Goal: Communication & Community: Ask a question

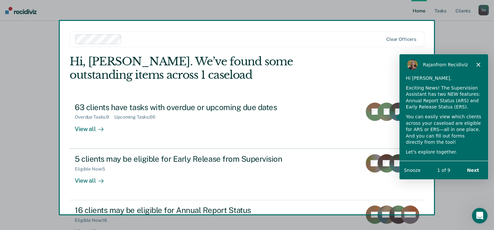
click at [84, 131] on div "Product tour overlay" at bounding box center [247, 115] width 494 height 230
click at [91, 128] on div "Product tour overlay" at bounding box center [247, 115] width 494 height 230
click at [100, 127] on div "Product tour overlay" at bounding box center [247, 115] width 494 height 230
click at [478, 65] on icon "Close" at bounding box center [478, 64] width 4 height 4
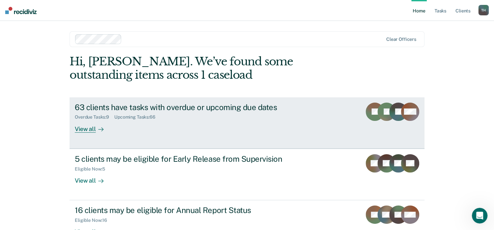
click at [86, 127] on div "View all" at bounding box center [93, 126] width 37 height 13
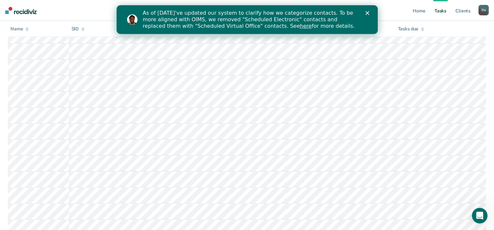
scroll to position [144, 0]
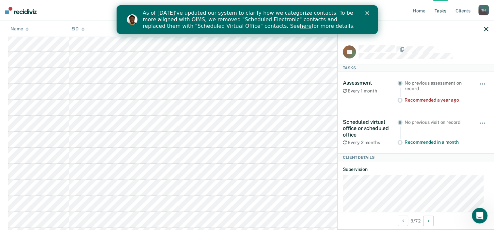
click at [399, 43] on div "TE Tasks Assessment Every 1 month No previous assessment on record Recommended …" at bounding box center [416, 124] width 156 height 175
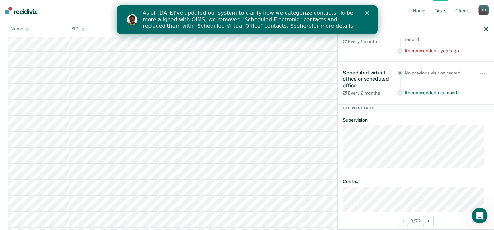
scroll to position [36, 0]
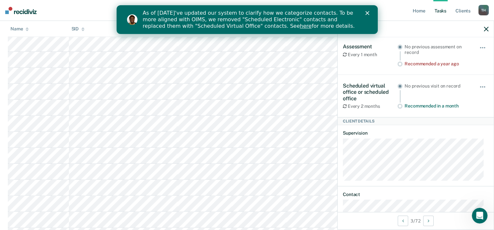
click at [486, 30] on icon "button" at bounding box center [486, 29] width 5 height 5
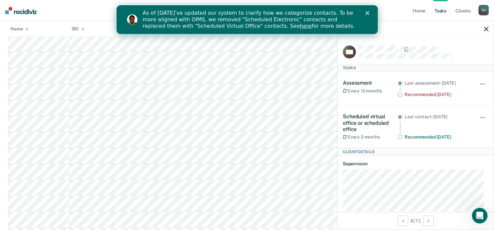
click at [367, 12] on icon "Close" at bounding box center [367, 13] width 4 height 4
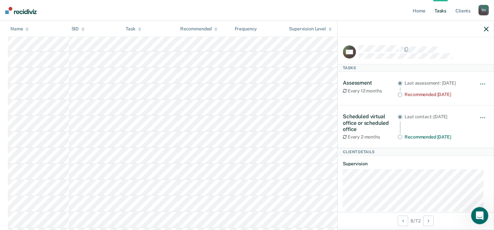
click at [473, 213] on div "Open Intercom Messenger" at bounding box center [479, 215] width 22 height 22
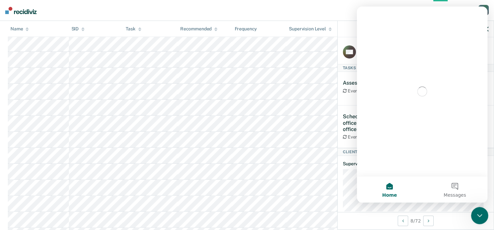
scroll to position [0, 0]
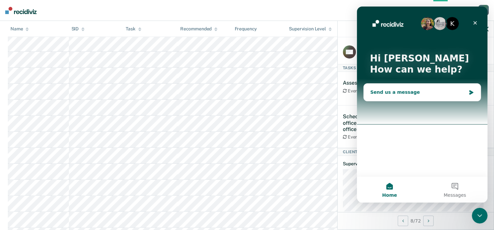
click at [409, 98] on div "Send us a message" at bounding box center [422, 92] width 117 height 17
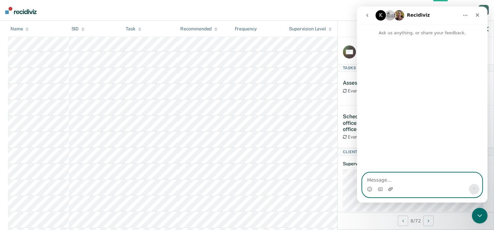
click at [391, 190] on icon "Upload attachment" at bounding box center [390, 189] width 5 height 4
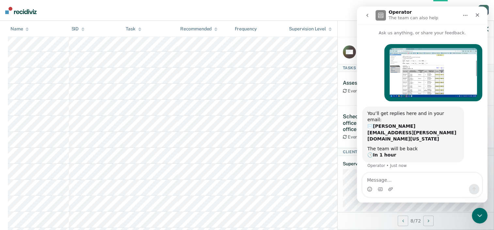
drag, startPoint x: 109, startPoint y: 34, endPoint x: -1, endPoint y: 93, distance: 125.0
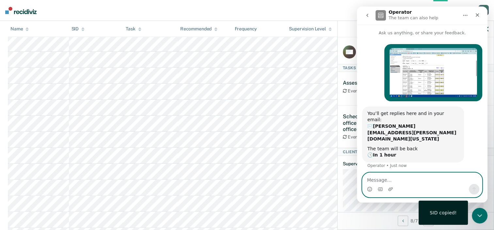
click at [404, 179] on textarea "Message…" at bounding box center [423, 178] width 120 height 11
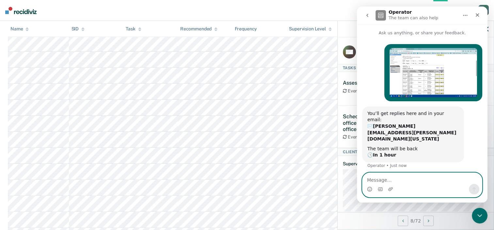
paste textarea "03339856"
click at [423, 181] on textarea "03339856 This is the clieny number" at bounding box center [423, 178] width 120 height 11
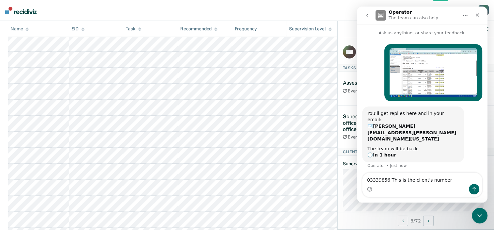
click at [450, 184] on div "Intercom messenger" at bounding box center [423, 189] width 120 height 10
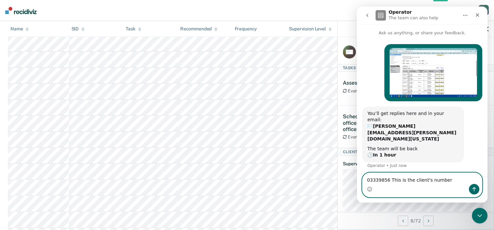
click at [442, 182] on textarea "03339856 This is the client's number" at bounding box center [423, 178] width 120 height 11
type textarea "03339856 This is the client's number and it's still showing a contact is due."
click at [472, 191] on icon "Send a message…" at bounding box center [474, 189] width 5 height 5
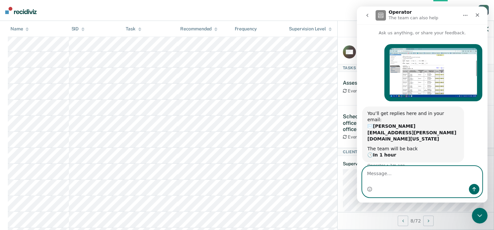
scroll to position [9, 0]
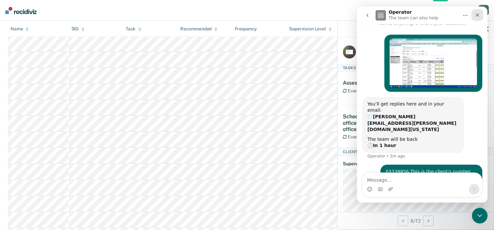
click at [476, 14] on icon "Close" at bounding box center [477, 14] width 5 height 5
